Goal: Information Seeking & Learning: Learn about a topic

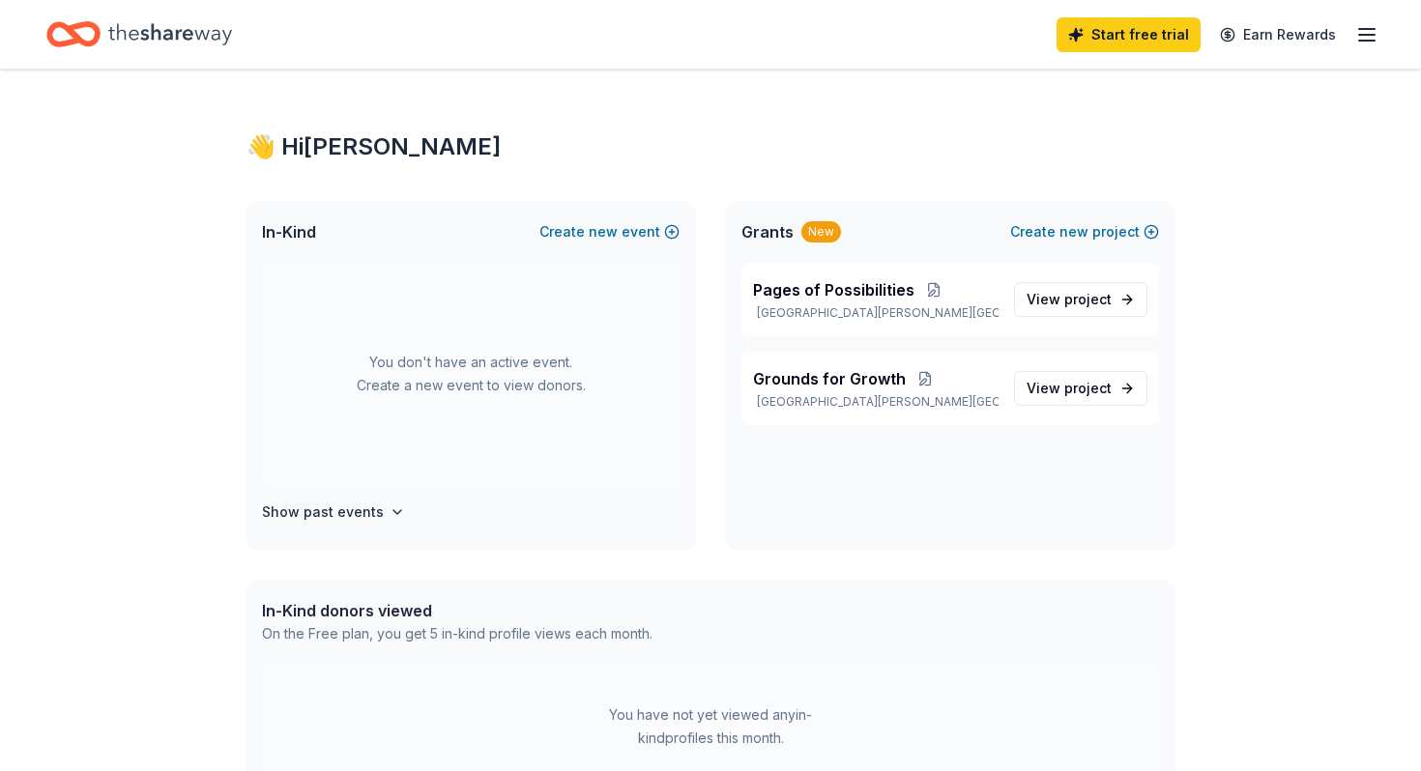
click at [1367, 29] on line "button" at bounding box center [1366, 29] width 15 height 0
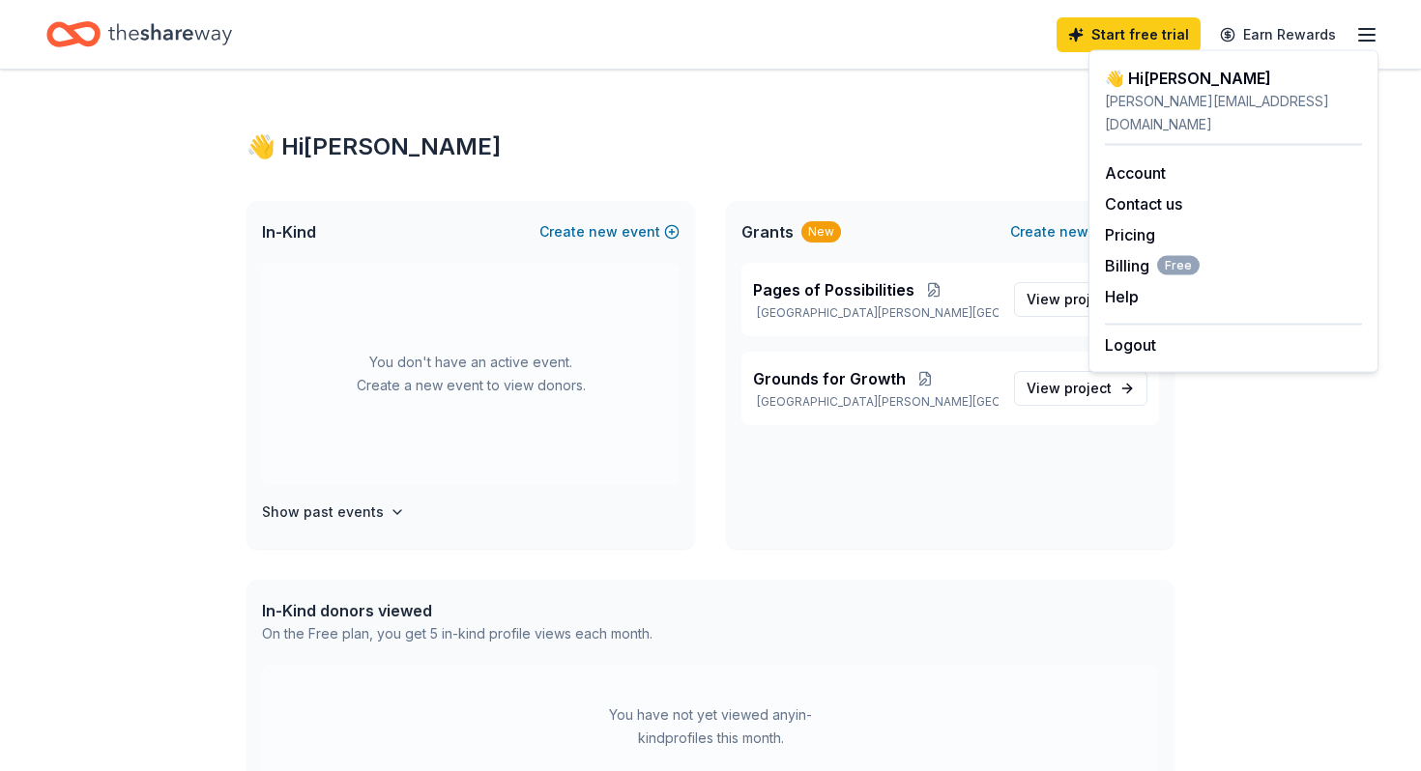
click at [905, 94] on div "👋 Hi [PERSON_NAME] In-Kind Create new event You don't have an active event. Cre…" at bounding box center [711, 615] width 990 height 1090
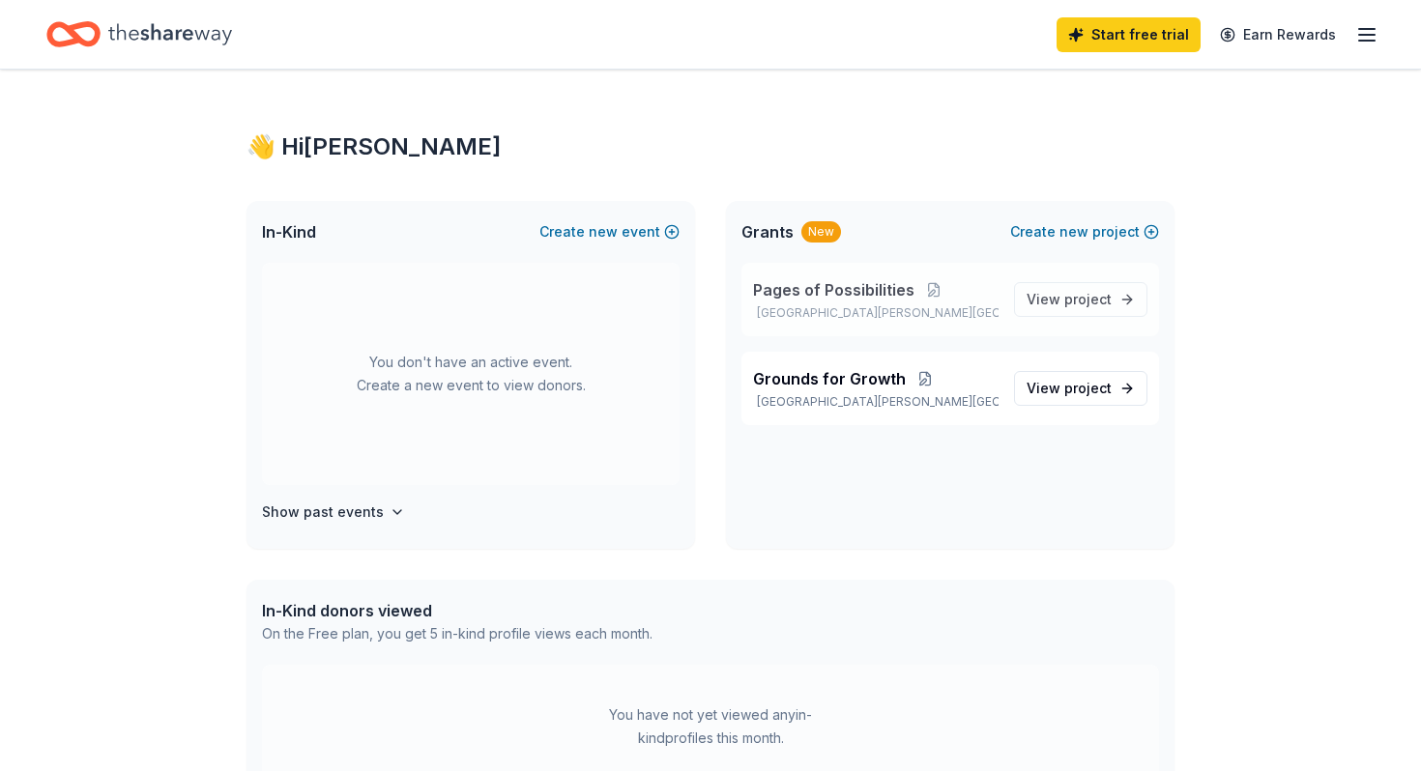
click at [937, 311] on p "[GEOGRAPHIC_DATA][PERSON_NAME][GEOGRAPHIC_DATA]" at bounding box center [875, 312] width 245 height 15
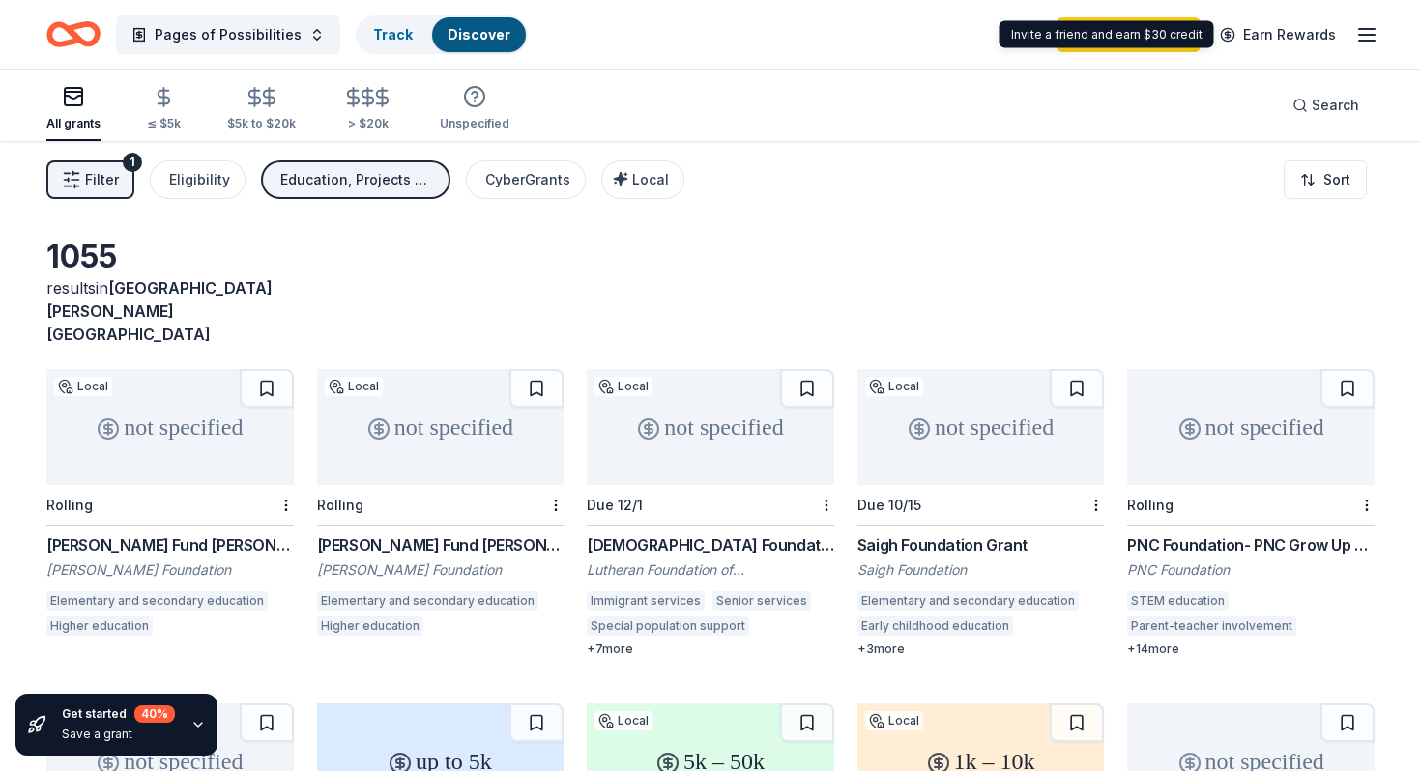
click at [1359, 41] on line "button" at bounding box center [1366, 41] width 15 height 0
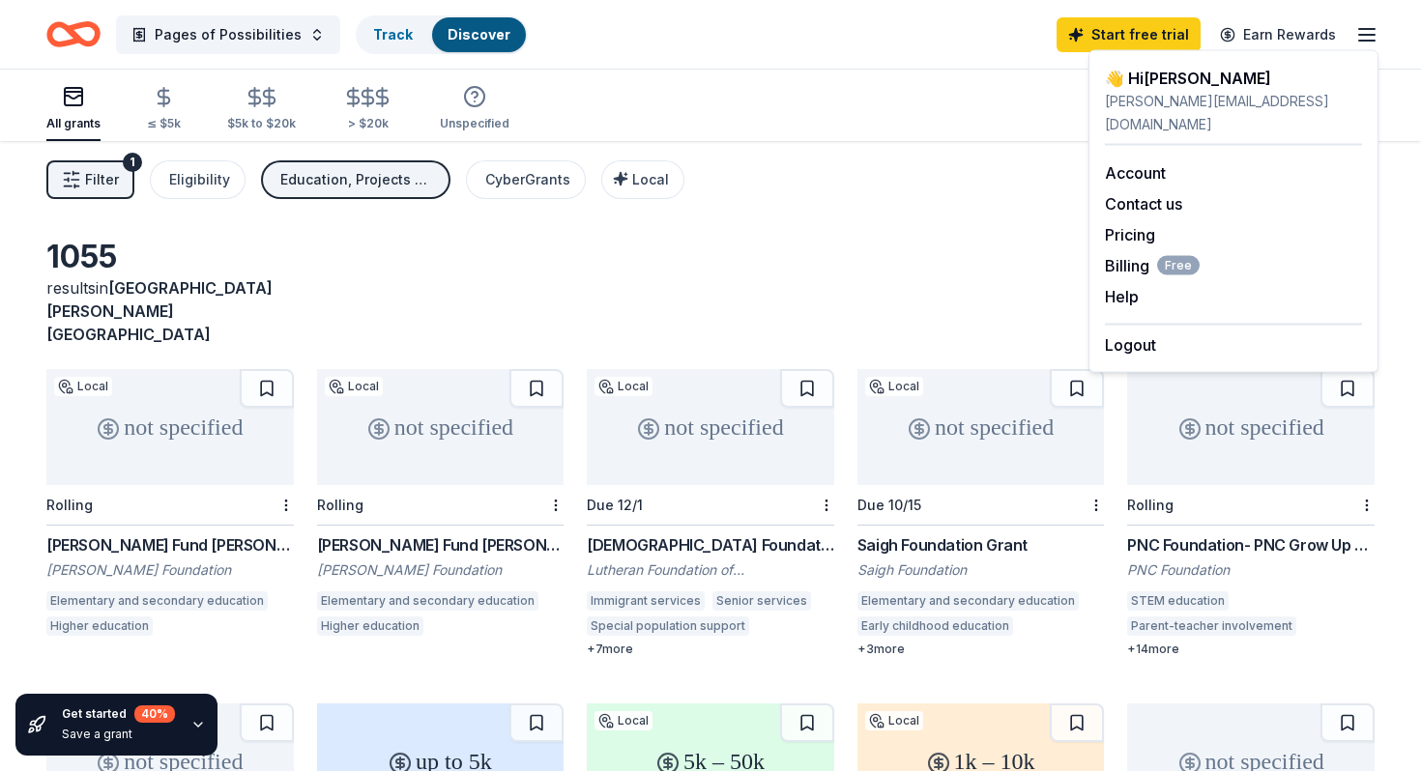
click at [897, 129] on div "All grants ≤ $5k $5k to $20k > $20k Unspecified Search" at bounding box center [710, 106] width 1328 height 72
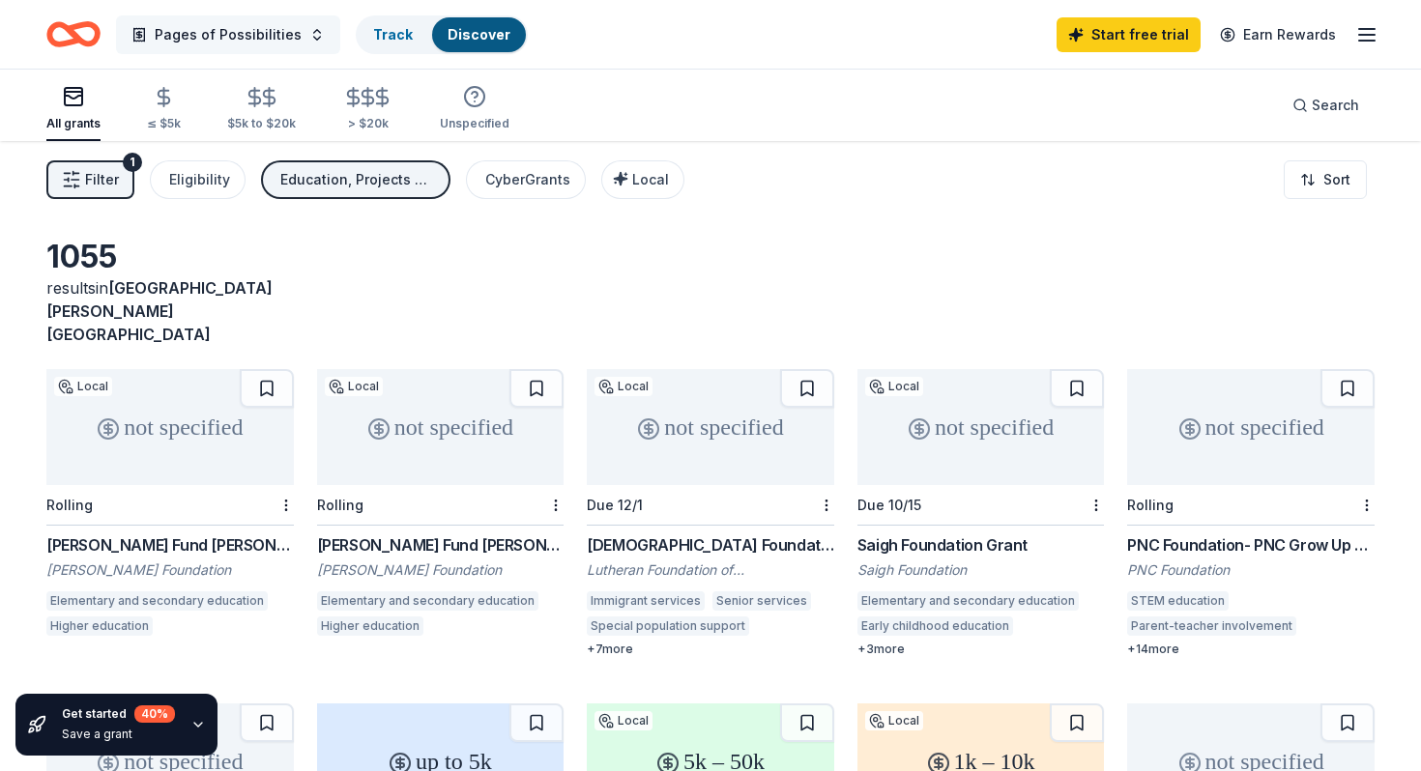
click at [204, 38] on span "Pages of Possibilities" at bounding box center [228, 34] width 147 height 23
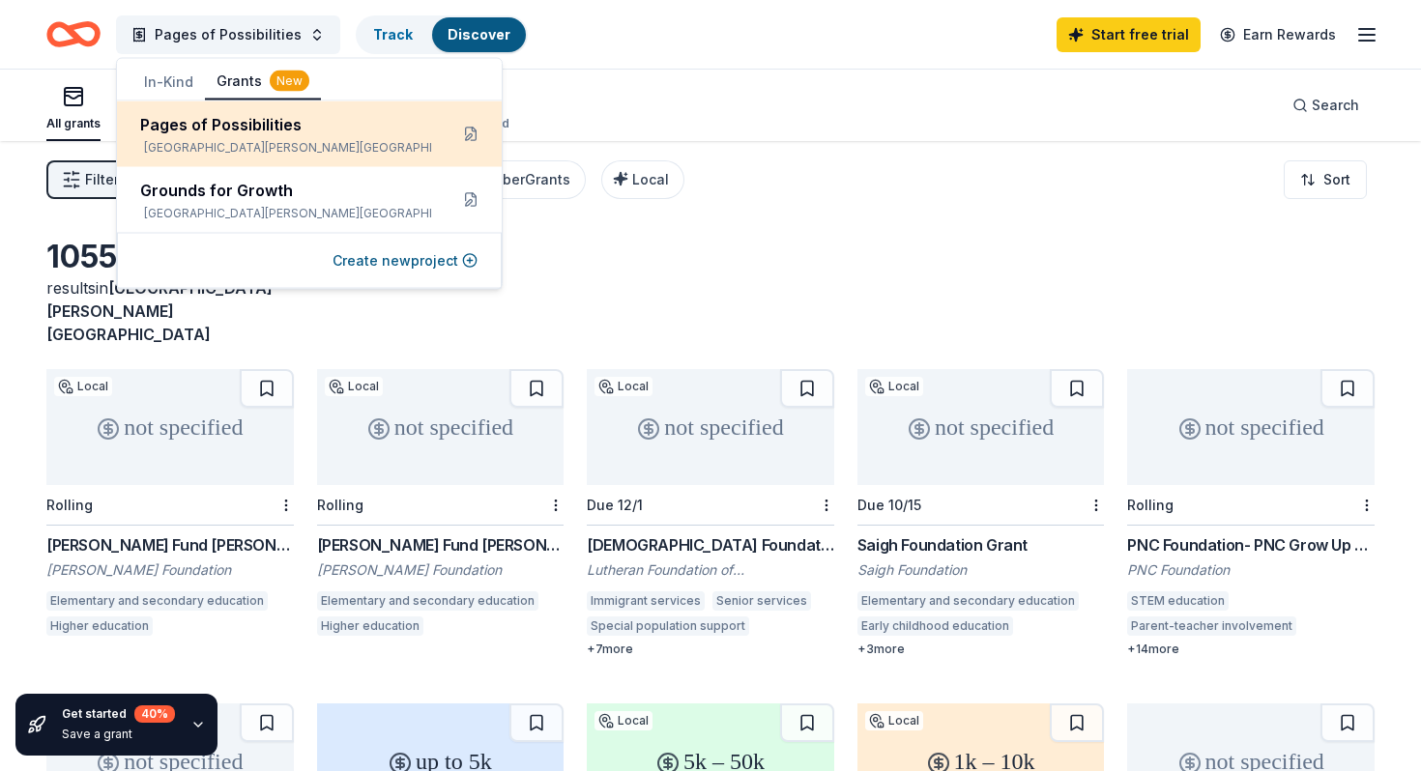
click at [197, 129] on div "Pages of Possibilities" at bounding box center [286, 124] width 292 height 23
click at [474, 135] on button at bounding box center [470, 134] width 31 height 31
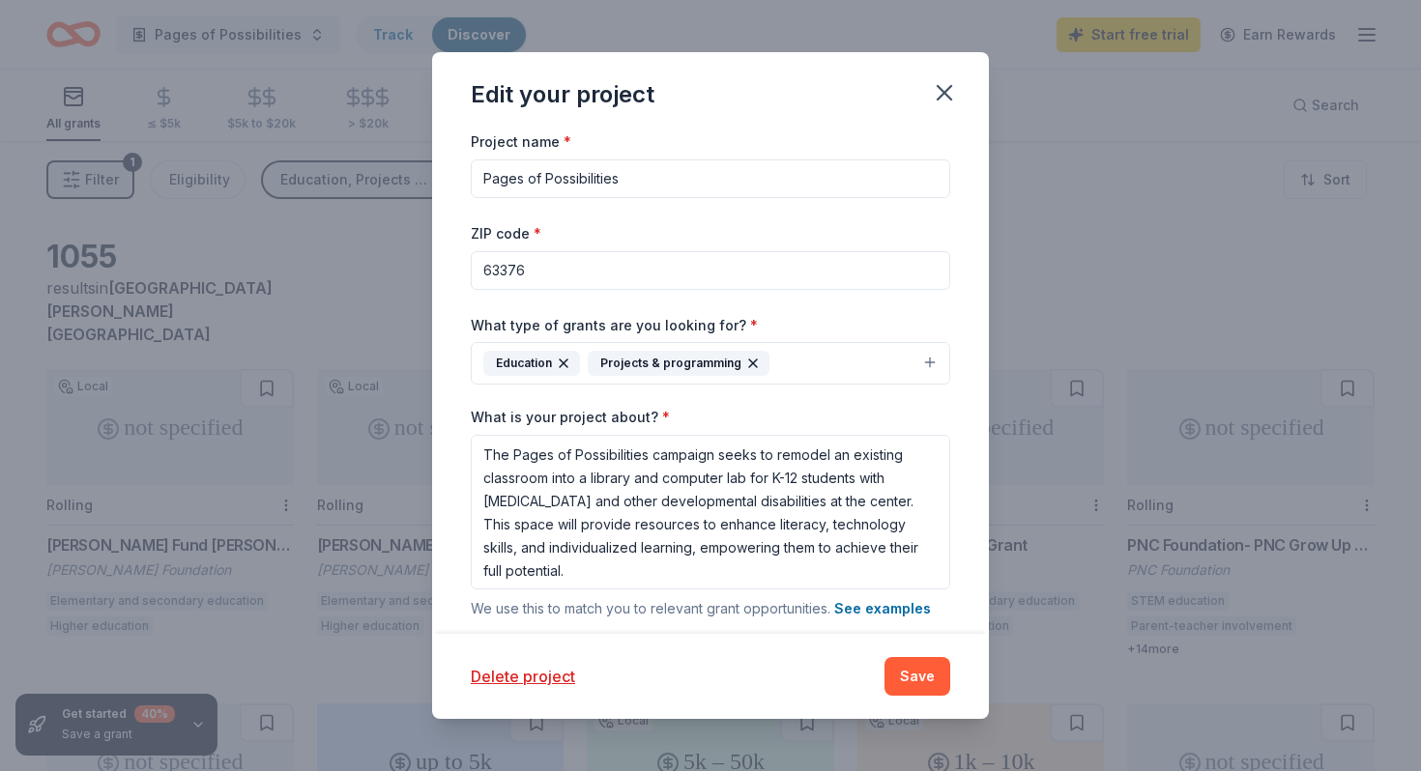
scroll to position [2, 0]
click at [531, 678] on button "Delete project" at bounding box center [523, 676] width 104 height 23
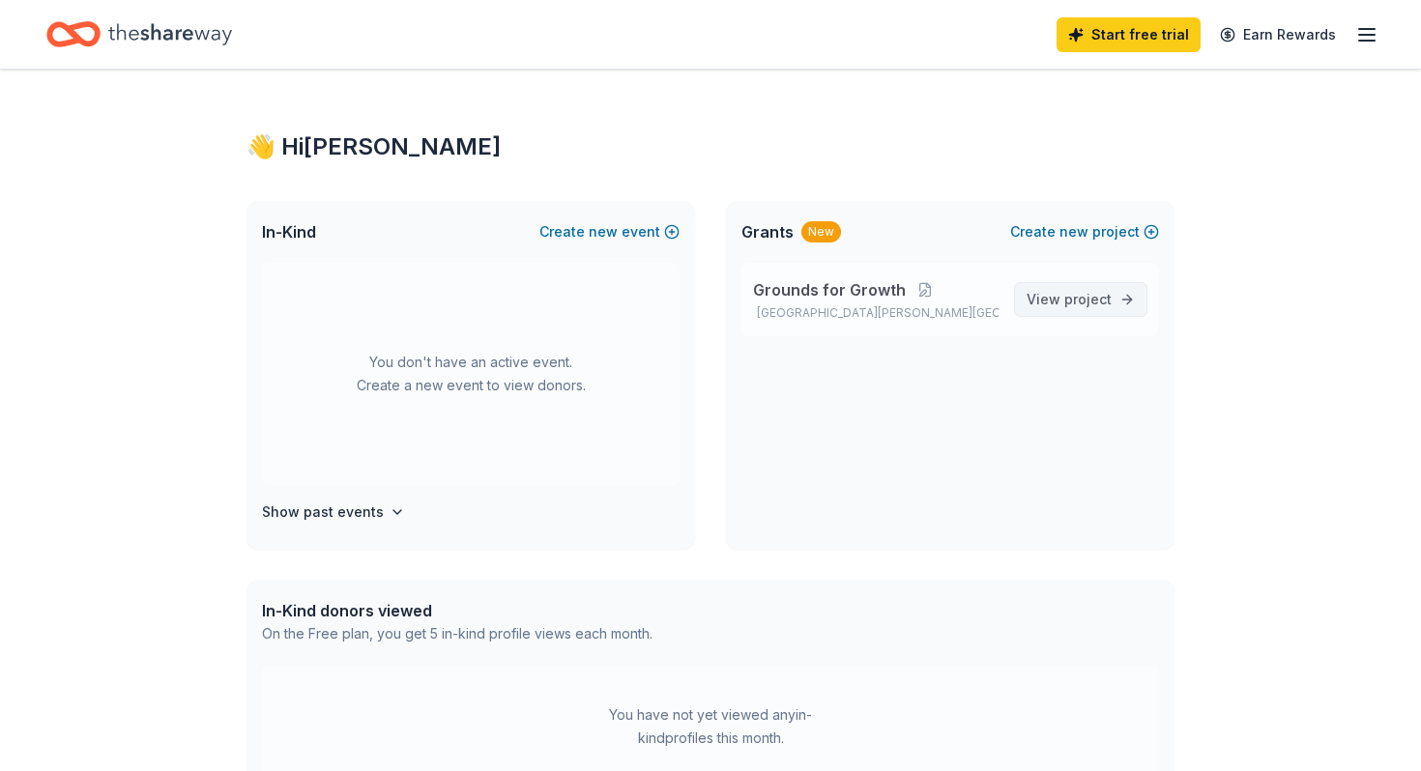
click at [1063, 302] on span "View project" at bounding box center [1068, 299] width 85 height 23
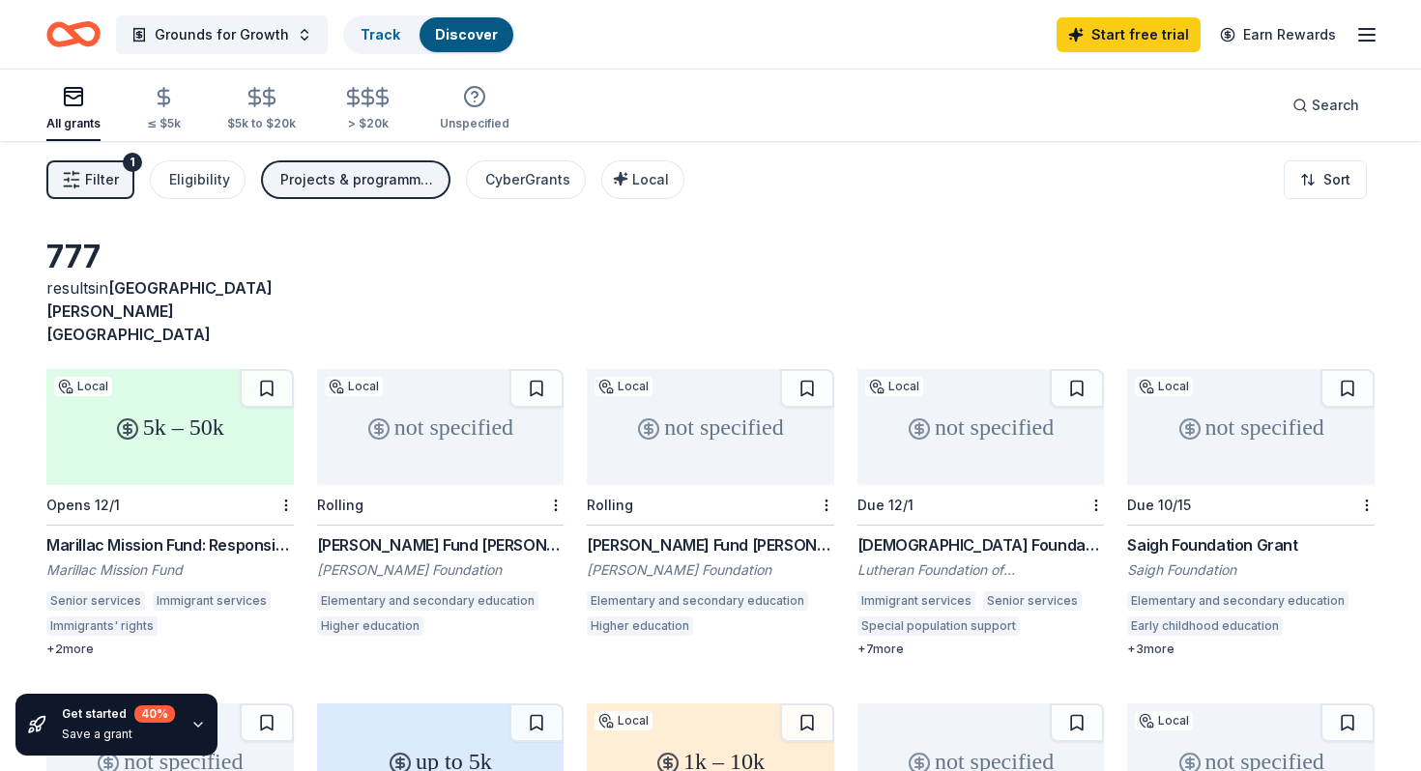
click at [76, 170] on icon "button" at bounding box center [71, 179] width 19 height 19
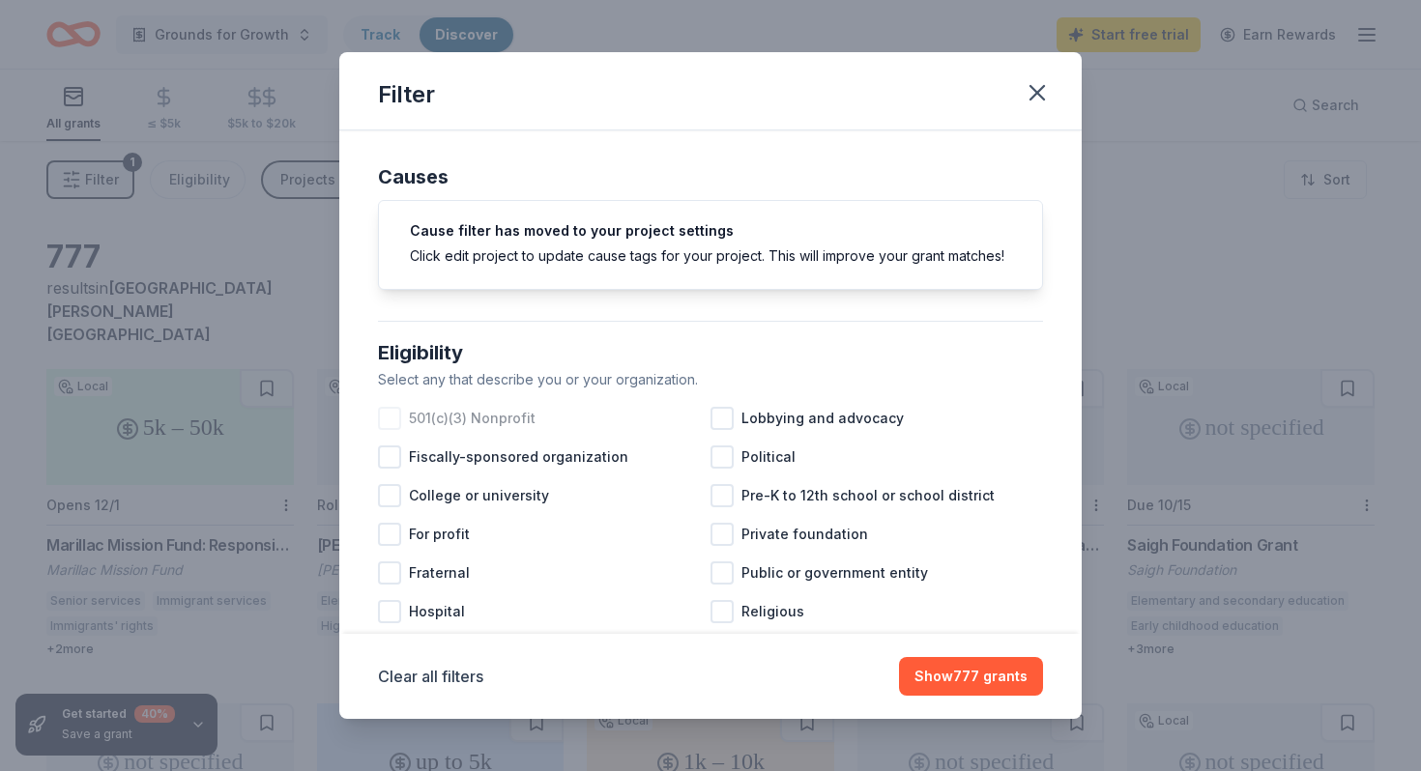
click at [388, 426] on div at bounding box center [389, 418] width 23 height 23
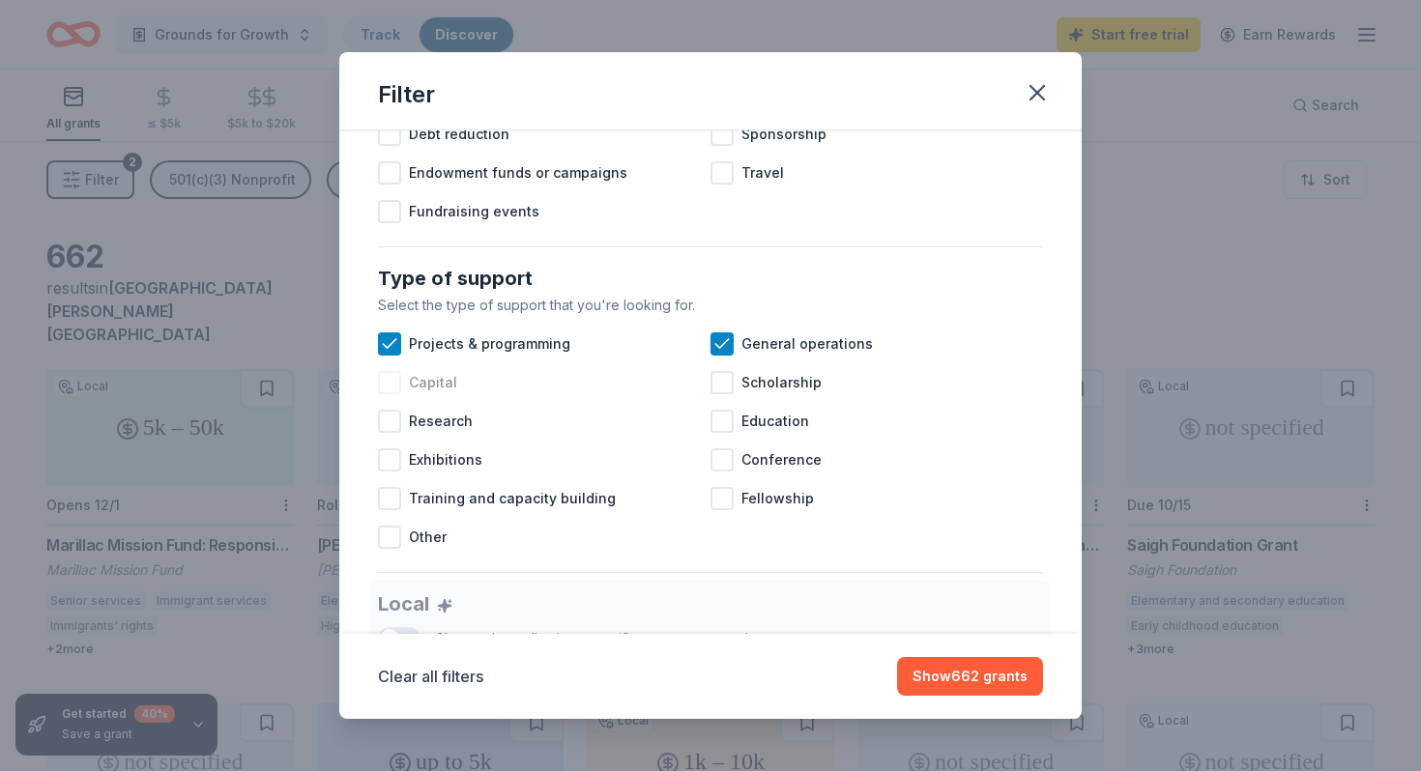
scroll to position [657, 0]
click at [395, 542] on div at bounding box center [389, 536] width 23 height 23
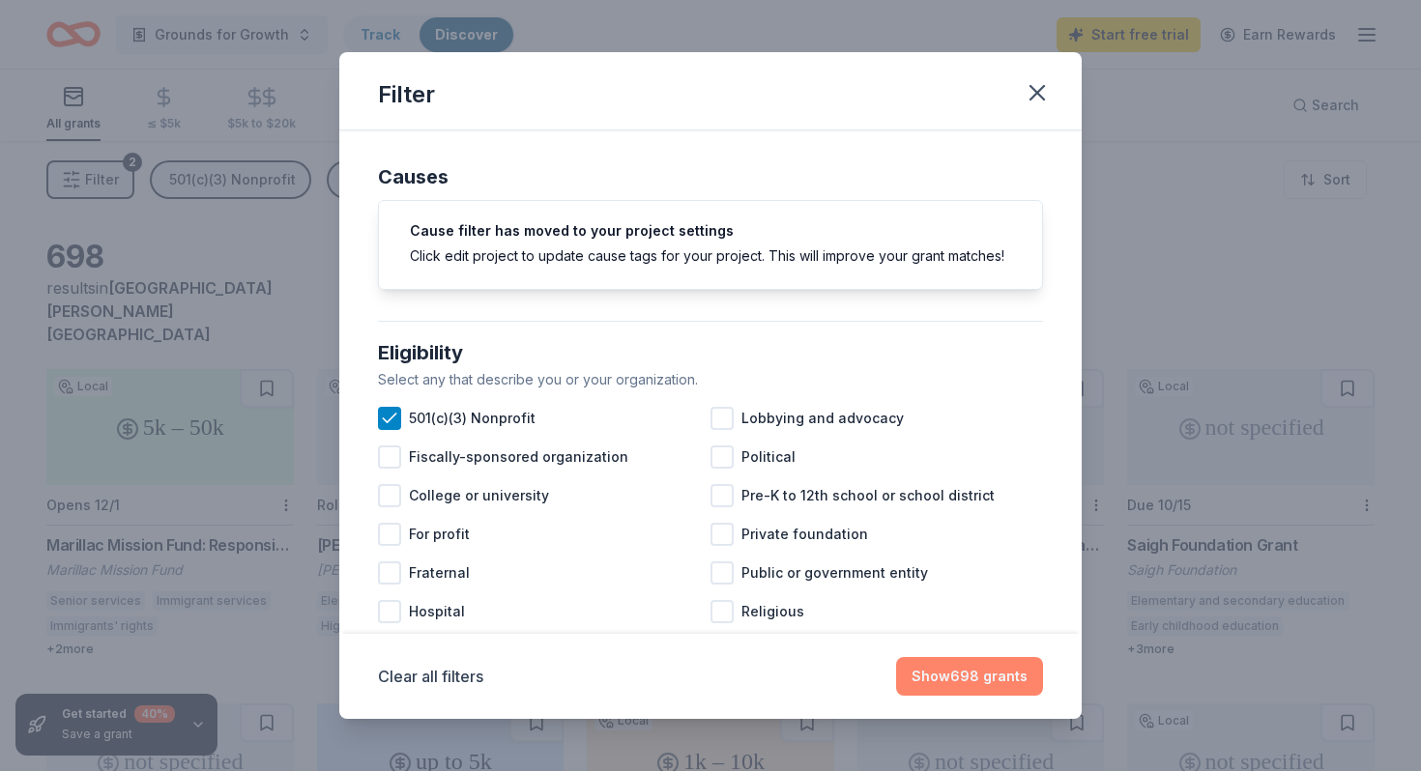
click at [980, 684] on button "Show 698 grants" at bounding box center [969, 676] width 147 height 39
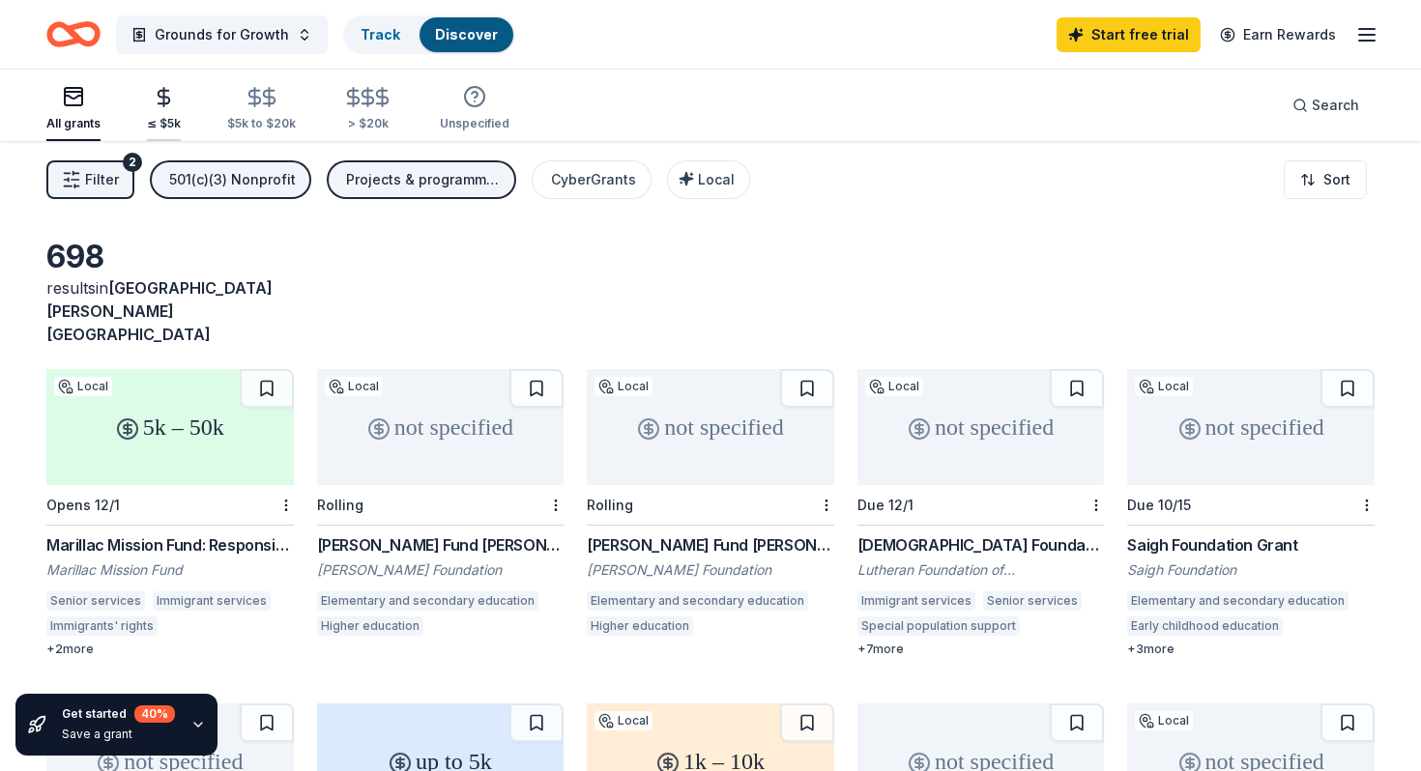
click at [158, 102] on icon "button" at bounding box center [164, 97] width 12 height 13
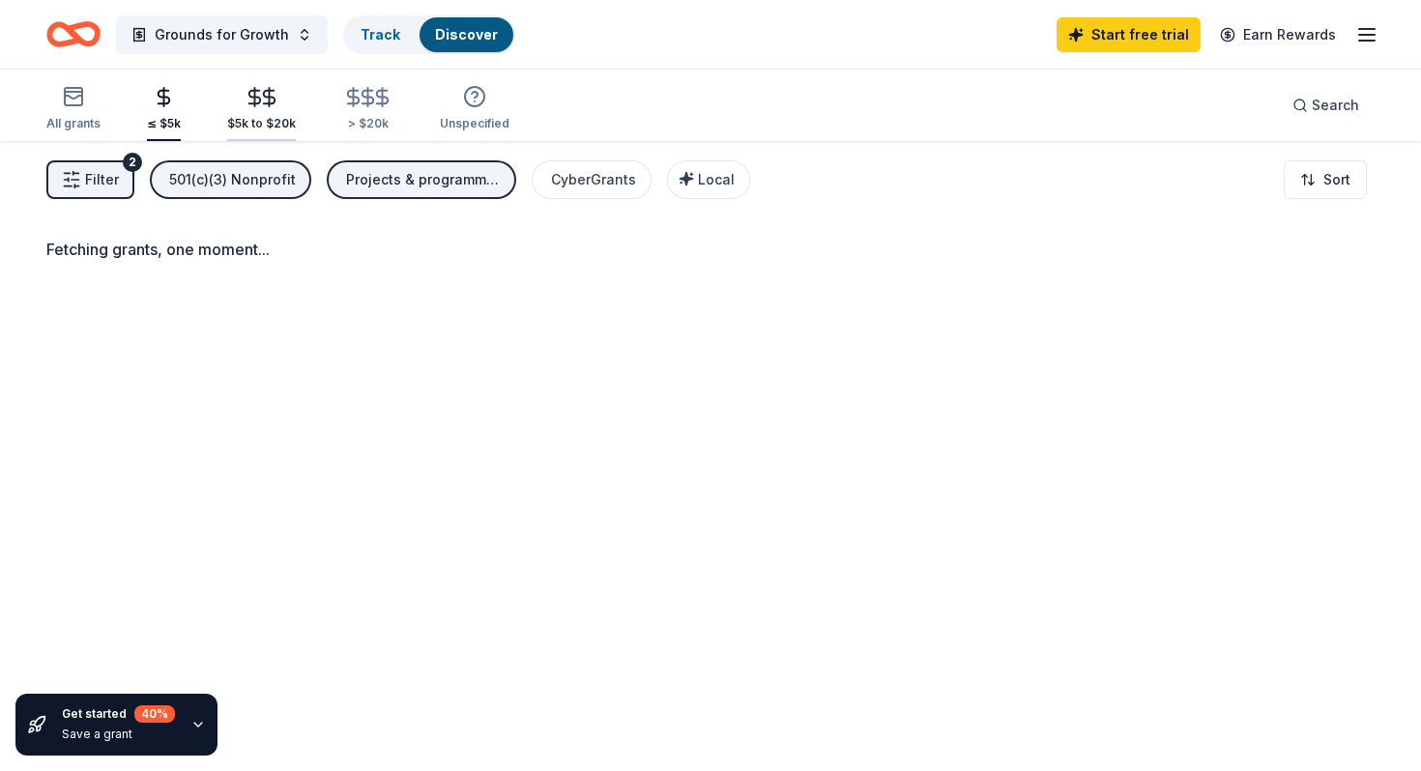
click at [252, 104] on icon "button" at bounding box center [255, 97] width 22 height 22
click at [101, 184] on span "Filter" at bounding box center [102, 179] width 34 height 23
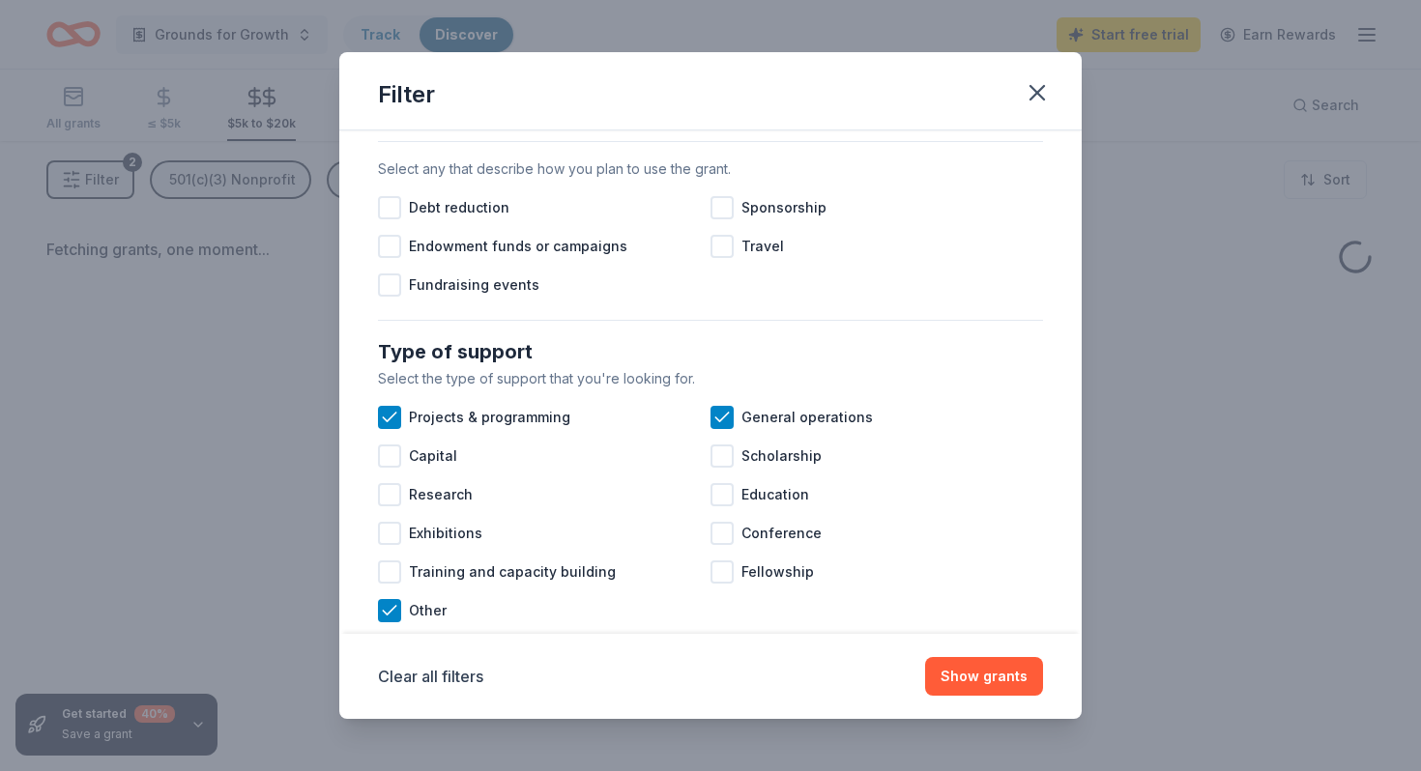
scroll to position [587, 0]
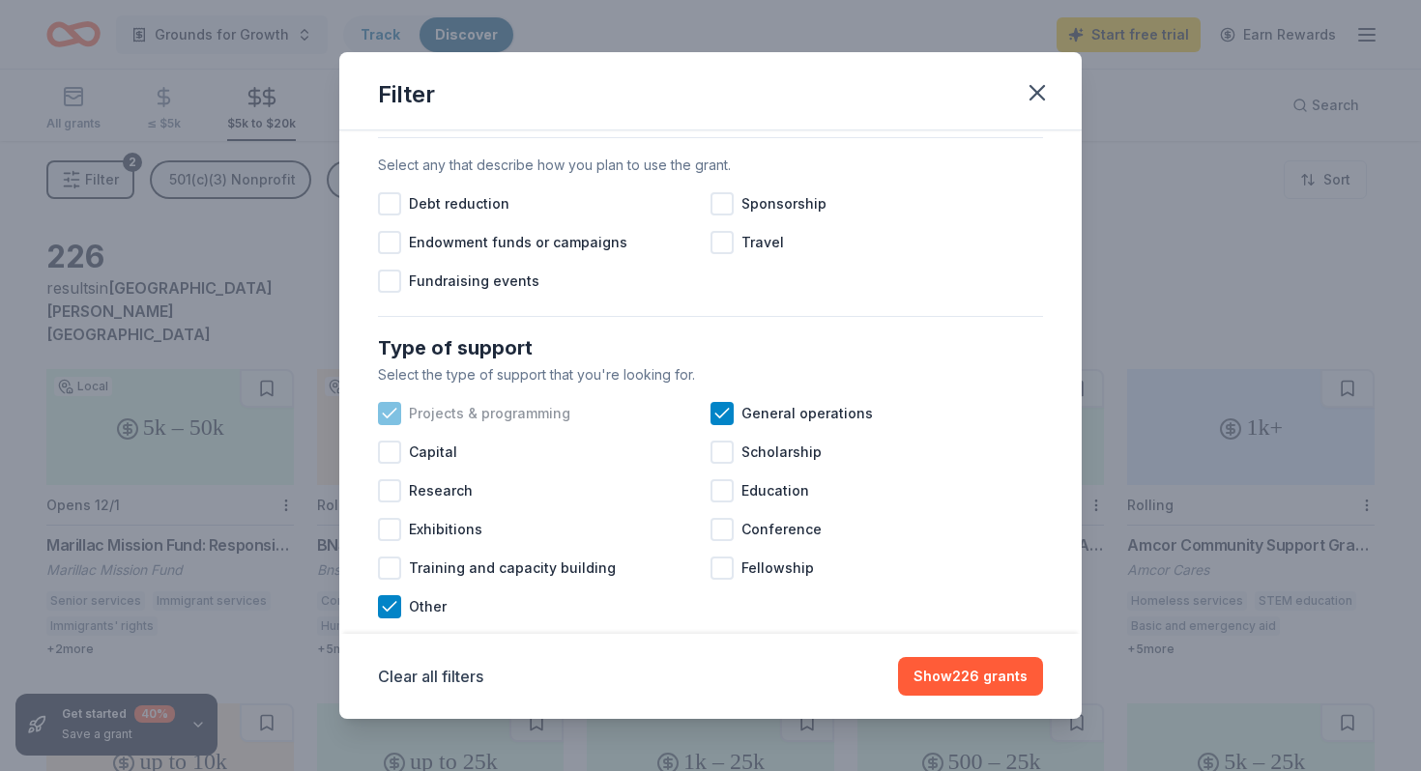
click at [392, 413] on icon at bounding box center [389, 413] width 13 height 9
click at [388, 606] on icon at bounding box center [389, 606] width 19 height 19
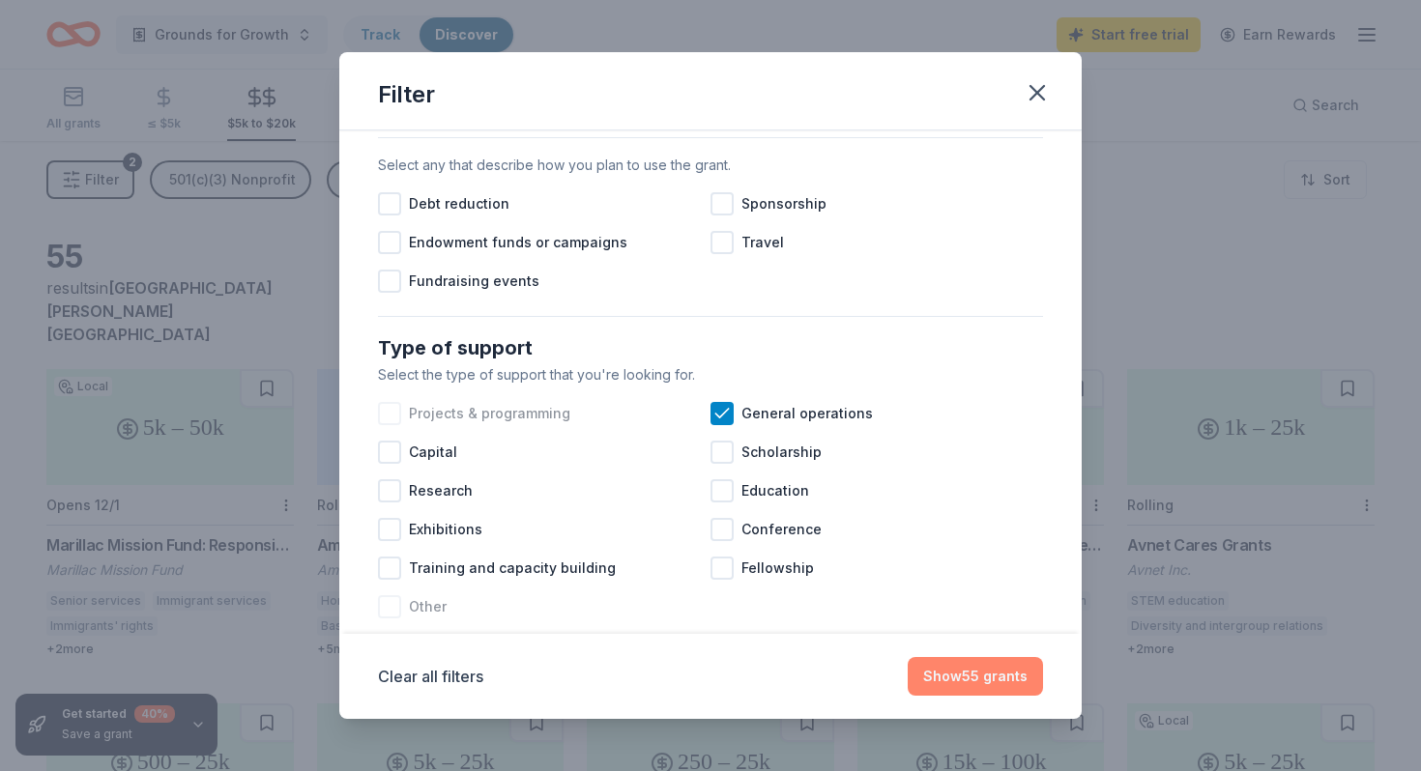
click at [975, 670] on button "Show 55 grants" at bounding box center [974, 676] width 135 height 39
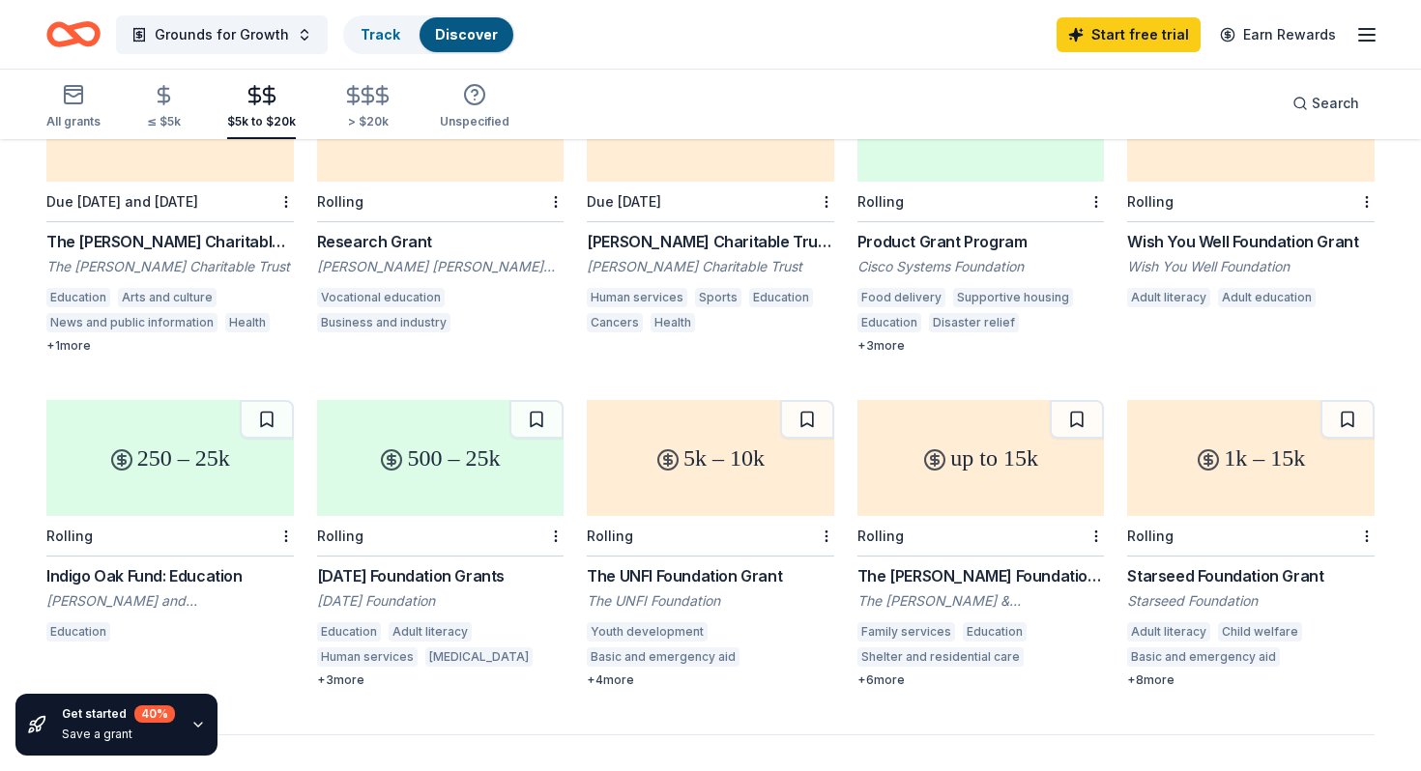
scroll to position [974, 0]
